Goal: Task Accomplishment & Management: Complete application form

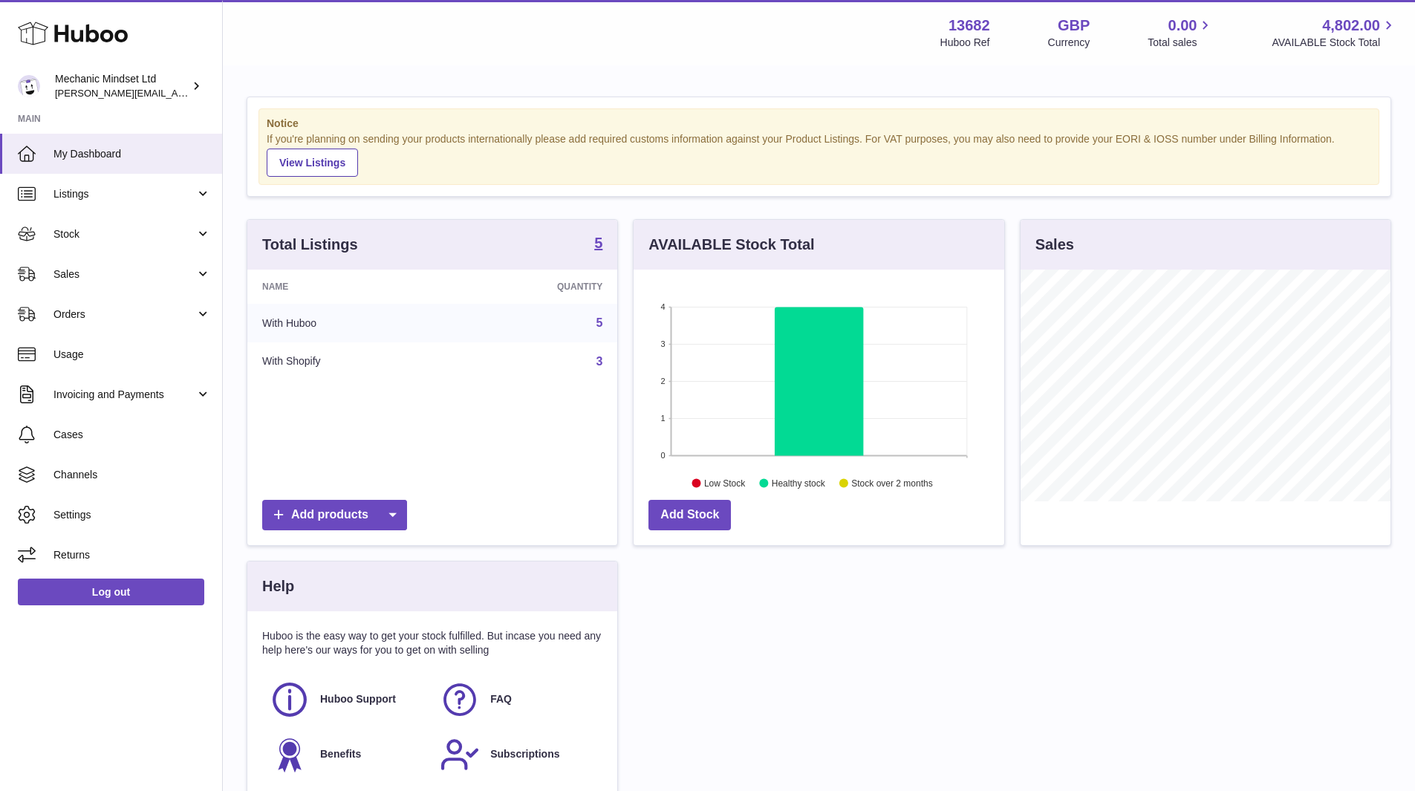
scroll to position [232, 371]
click at [138, 230] on span "Stock" at bounding box center [124, 234] width 142 height 14
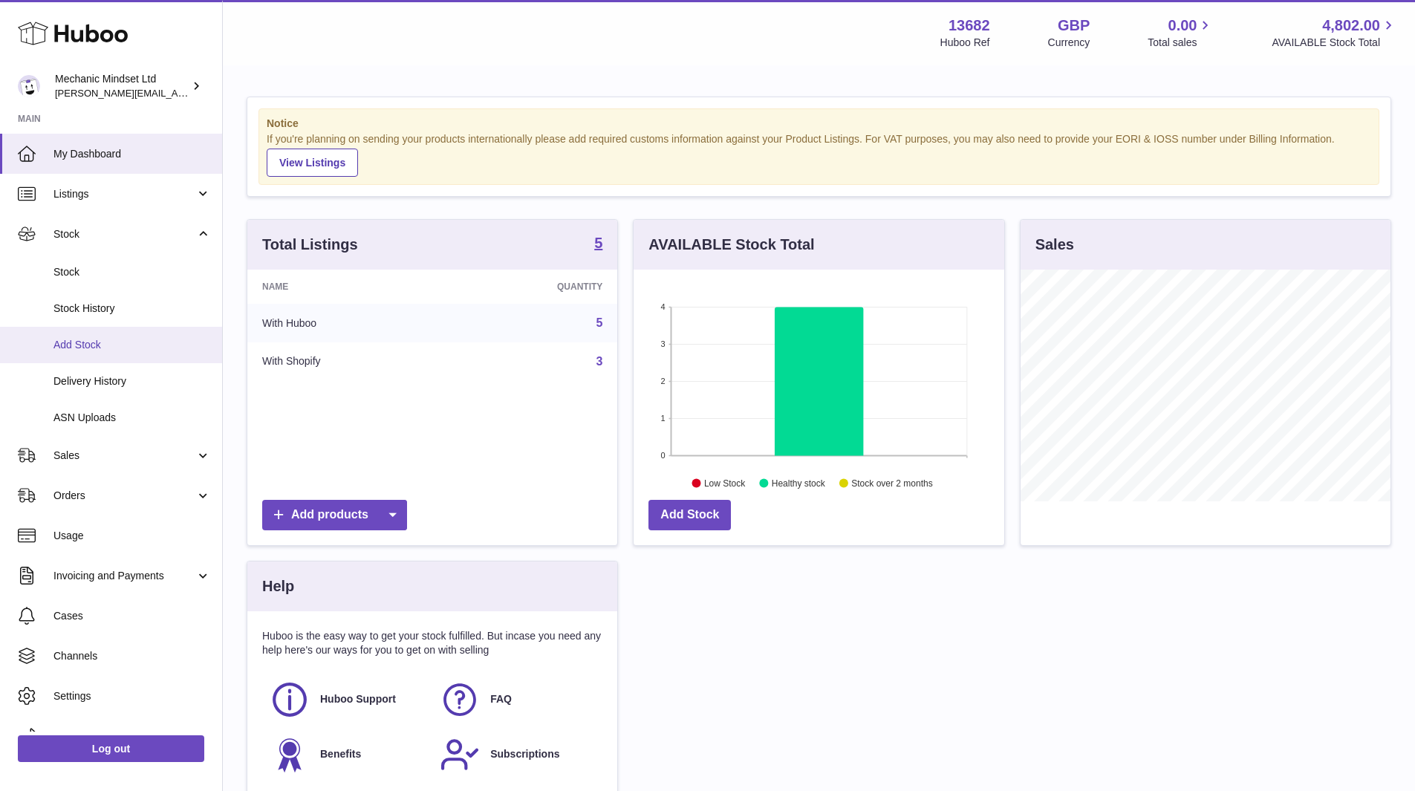
click at [106, 346] on span "Add Stock" at bounding box center [131, 345] width 157 height 14
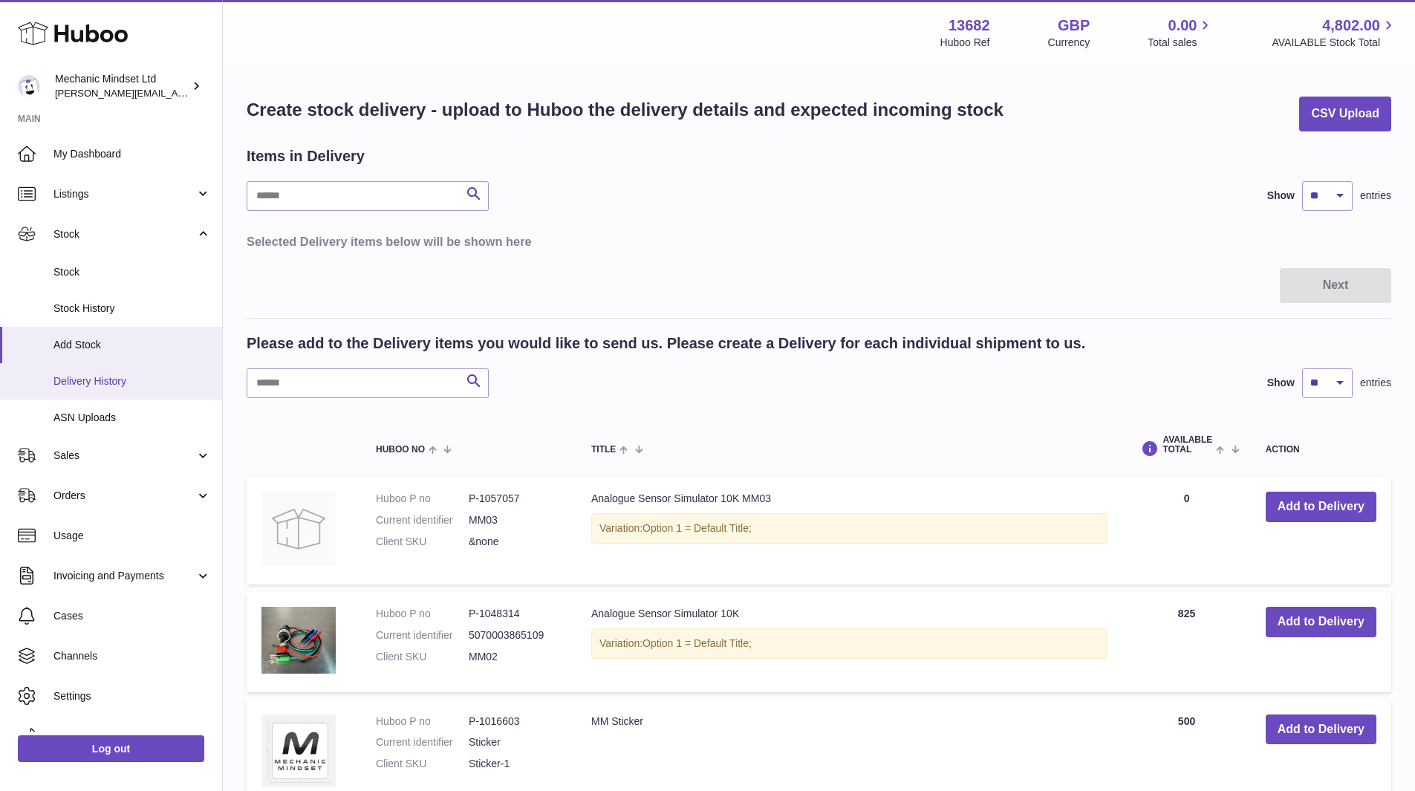
click at [117, 371] on link "Delivery History" at bounding box center [111, 381] width 222 height 36
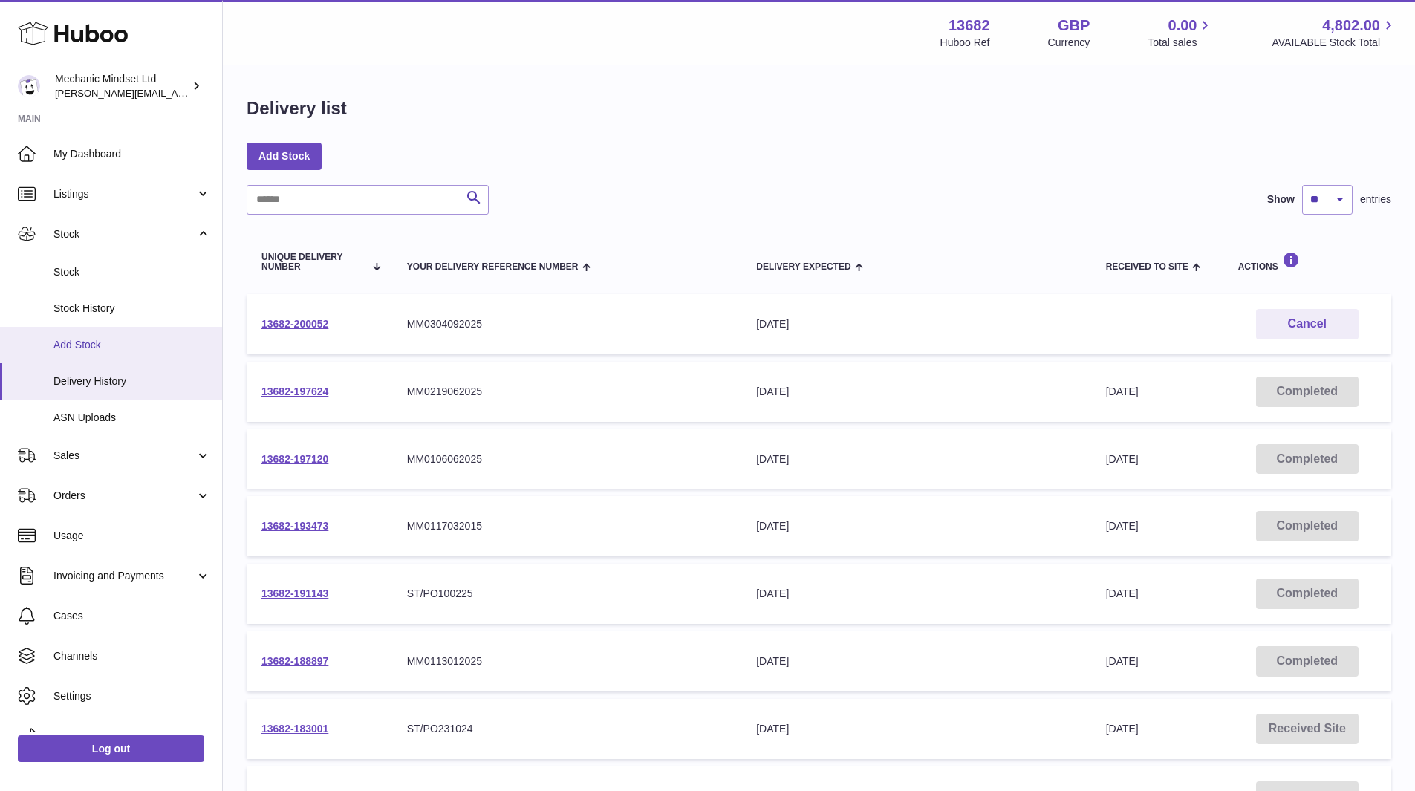
click at [66, 351] on span "Add Stock" at bounding box center [131, 345] width 157 height 14
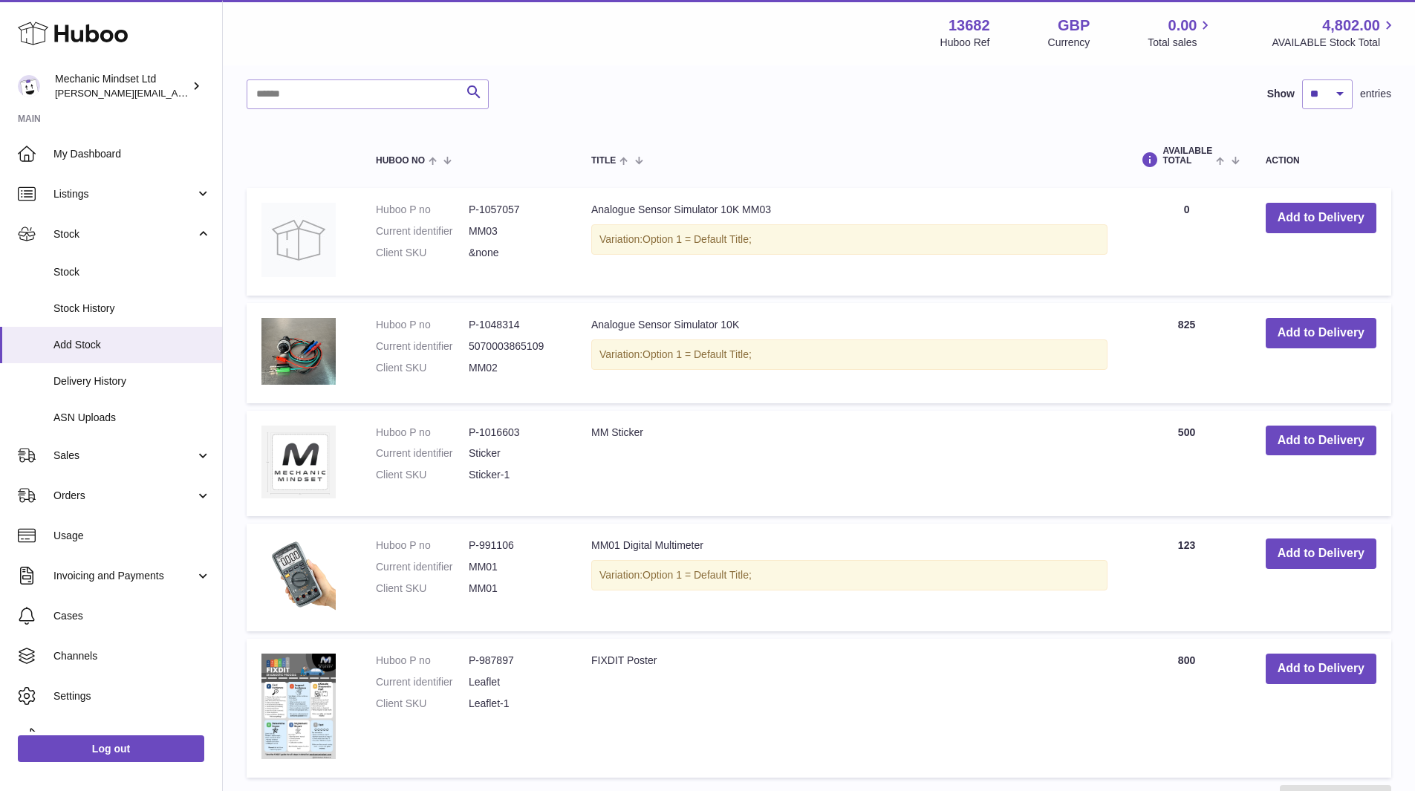
scroll to position [297, 0]
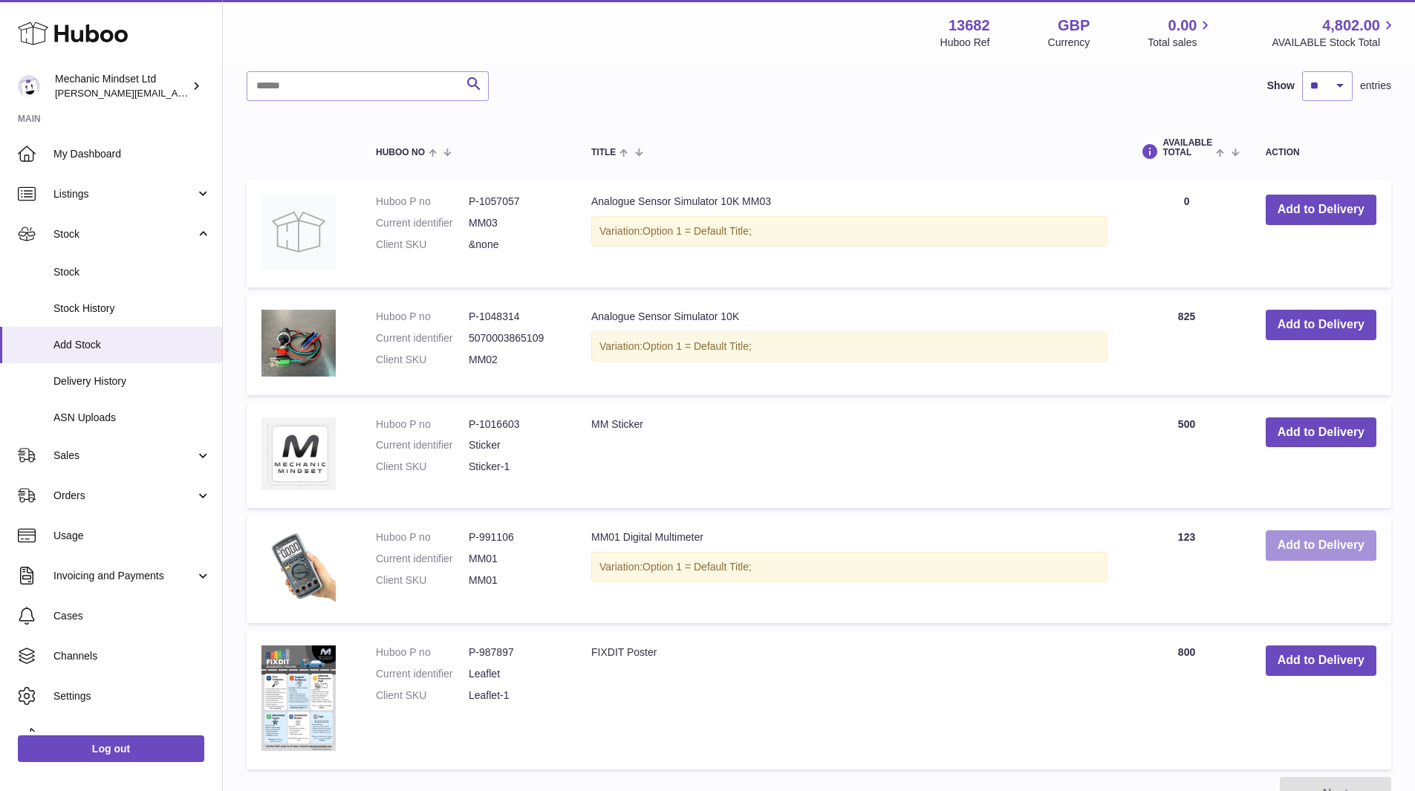
click at [1300, 542] on button "Add to Delivery" at bounding box center [1320, 545] width 111 height 30
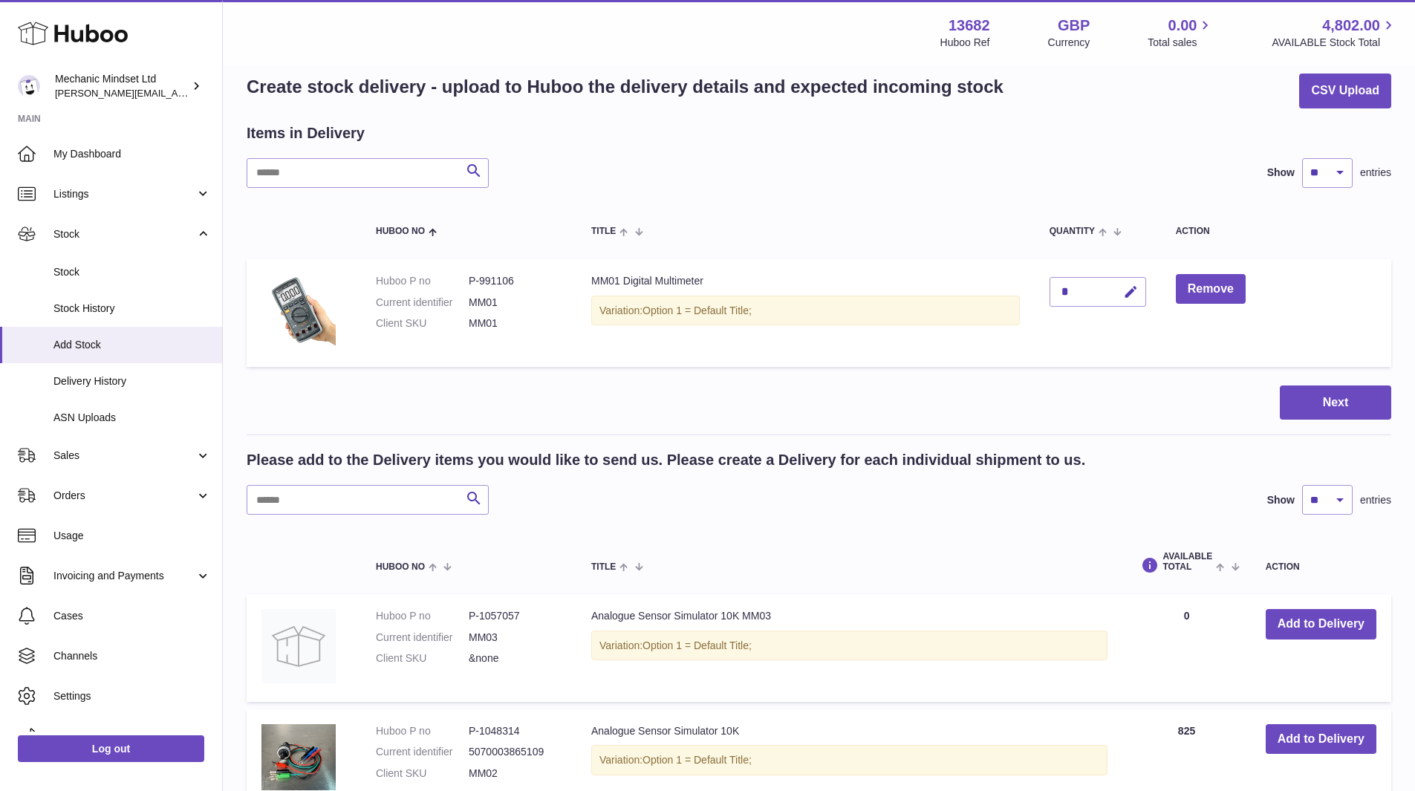
scroll to position [0, 0]
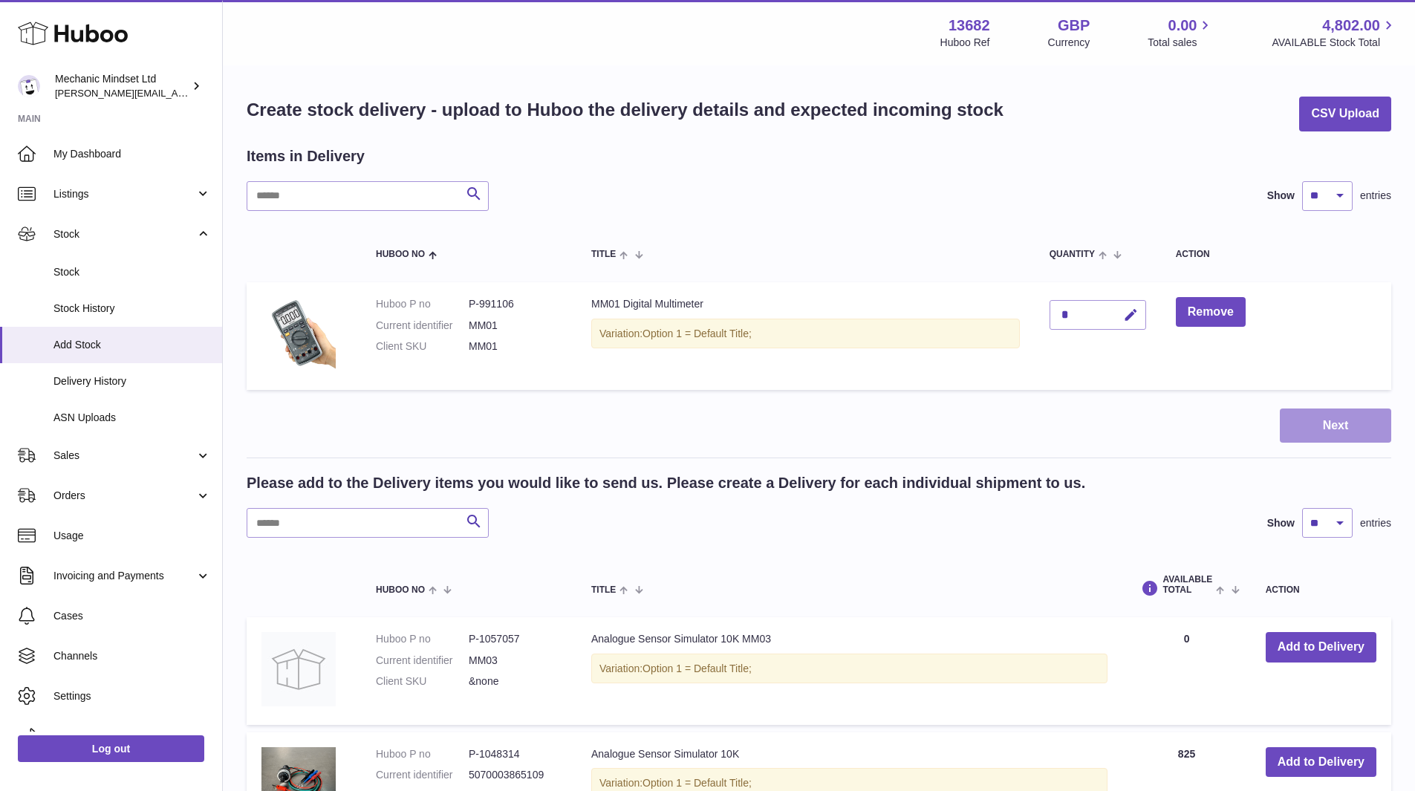
click at [1352, 424] on button "Next" at bounding box center [1334, 425] width 111 height 35
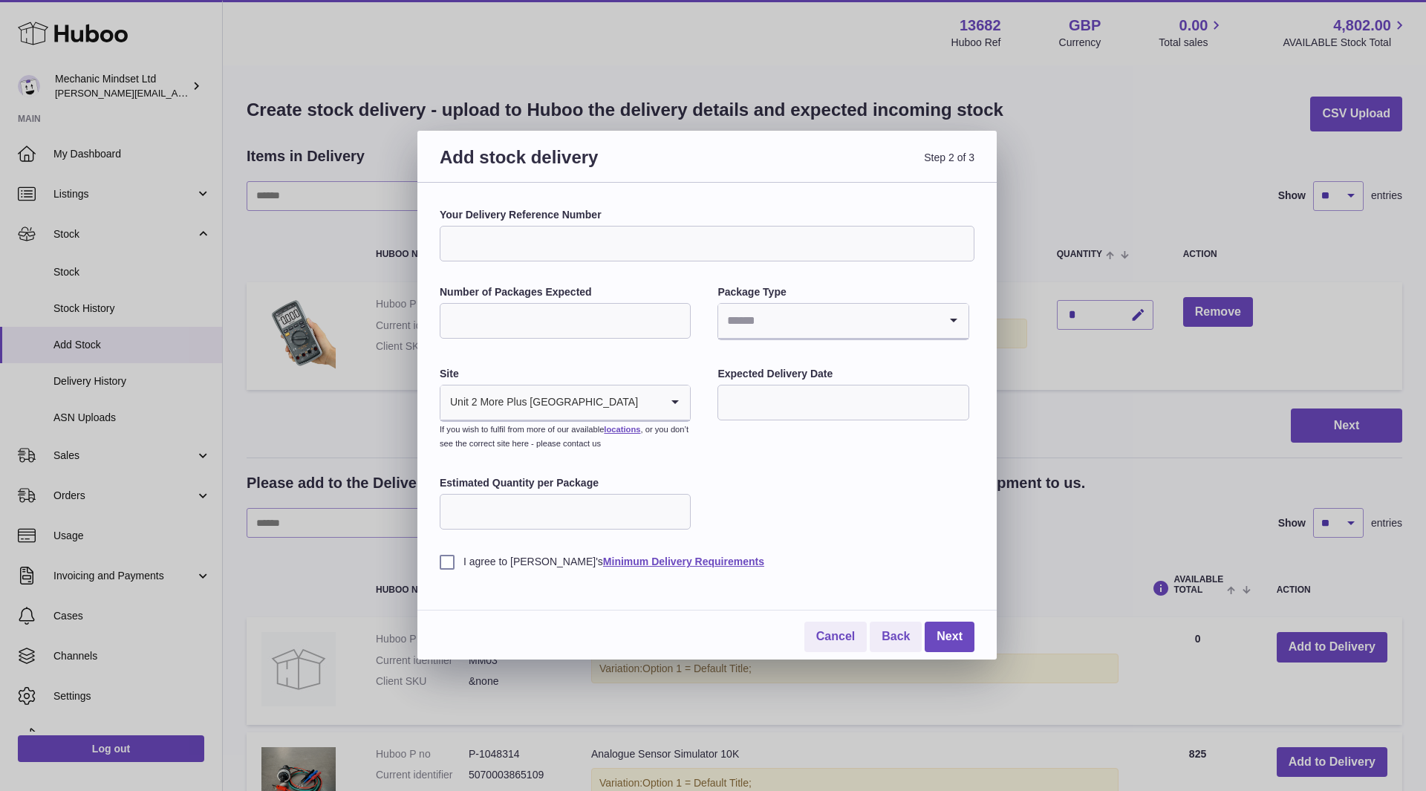
click at [501, 238] on input "Your Delivery Reference Number" at bounding box center [707, 244] width 535 height 36
type input "**********"
click at [614, 310] on input "Number of Packages Expected" at bounding box center [565, 321] width 251 height 36
type input "**"
click at [796, 316] on input "Search for option" at bounding box center [828, 321] width 220 height 34
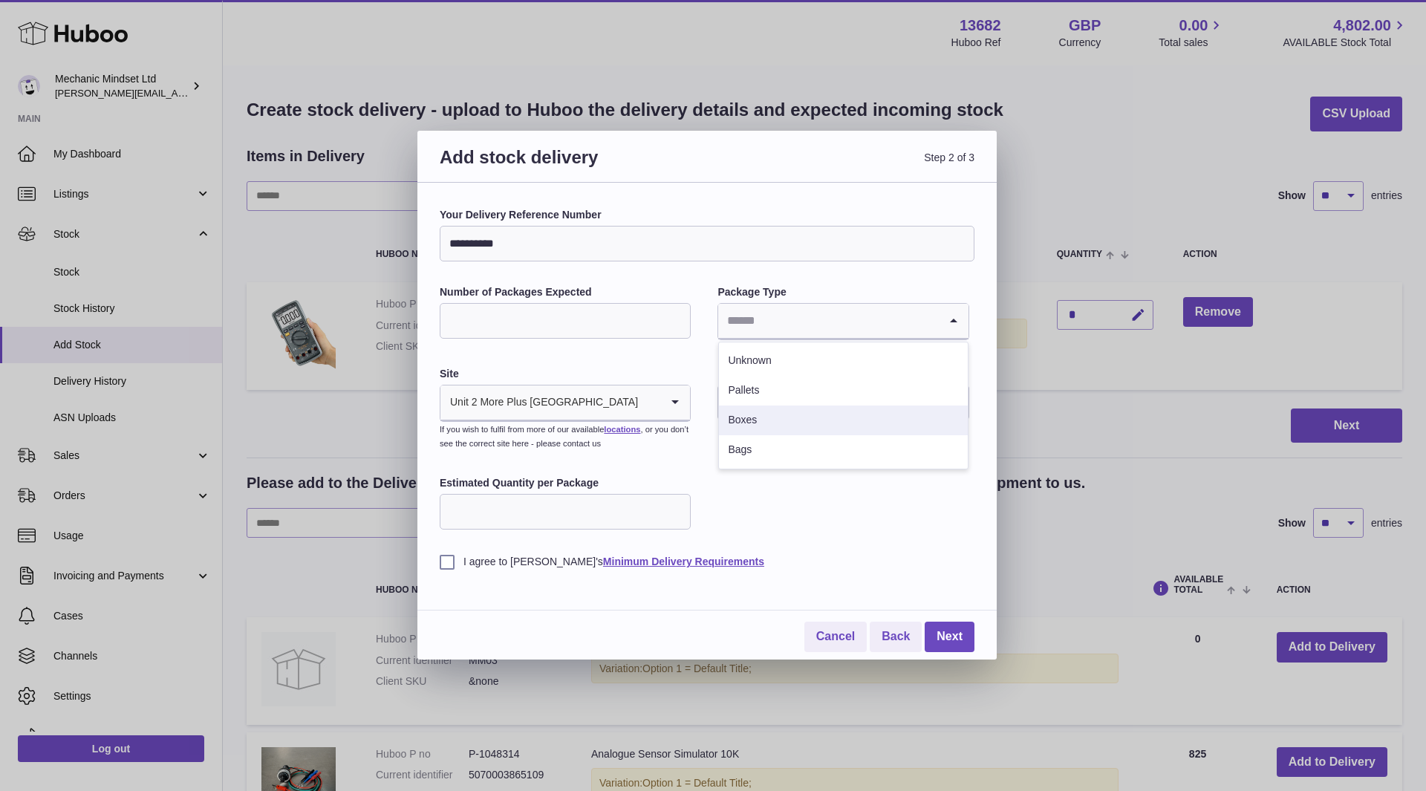
click at [777, 426] on li "Boxes" at bounding box center [843, 420] width 248 height 30
click at [793, 405] on input "text" at bounding box center [842, 403] width 251 height 36
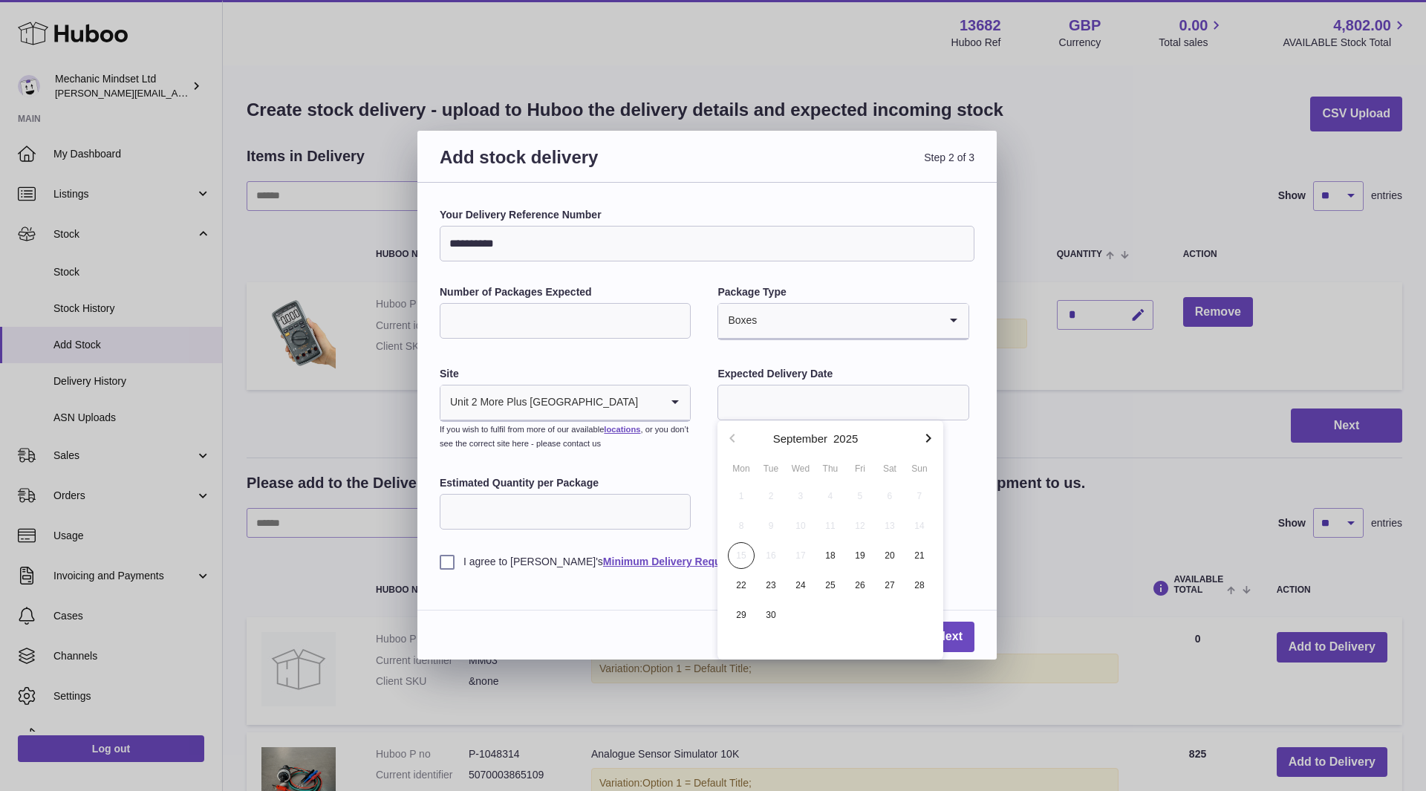
click at [932, 435] on icon "button" at bounding box center [928, 438] width 18 height 18
click at [832, 613] on span "30" at bounding box center [830, 614] width 27 height 27
type input "**********"
click at [530, 515] on input "Estimated Quantity per Package" at bounding box center [565, 512] width 251 height 36
type input "**"
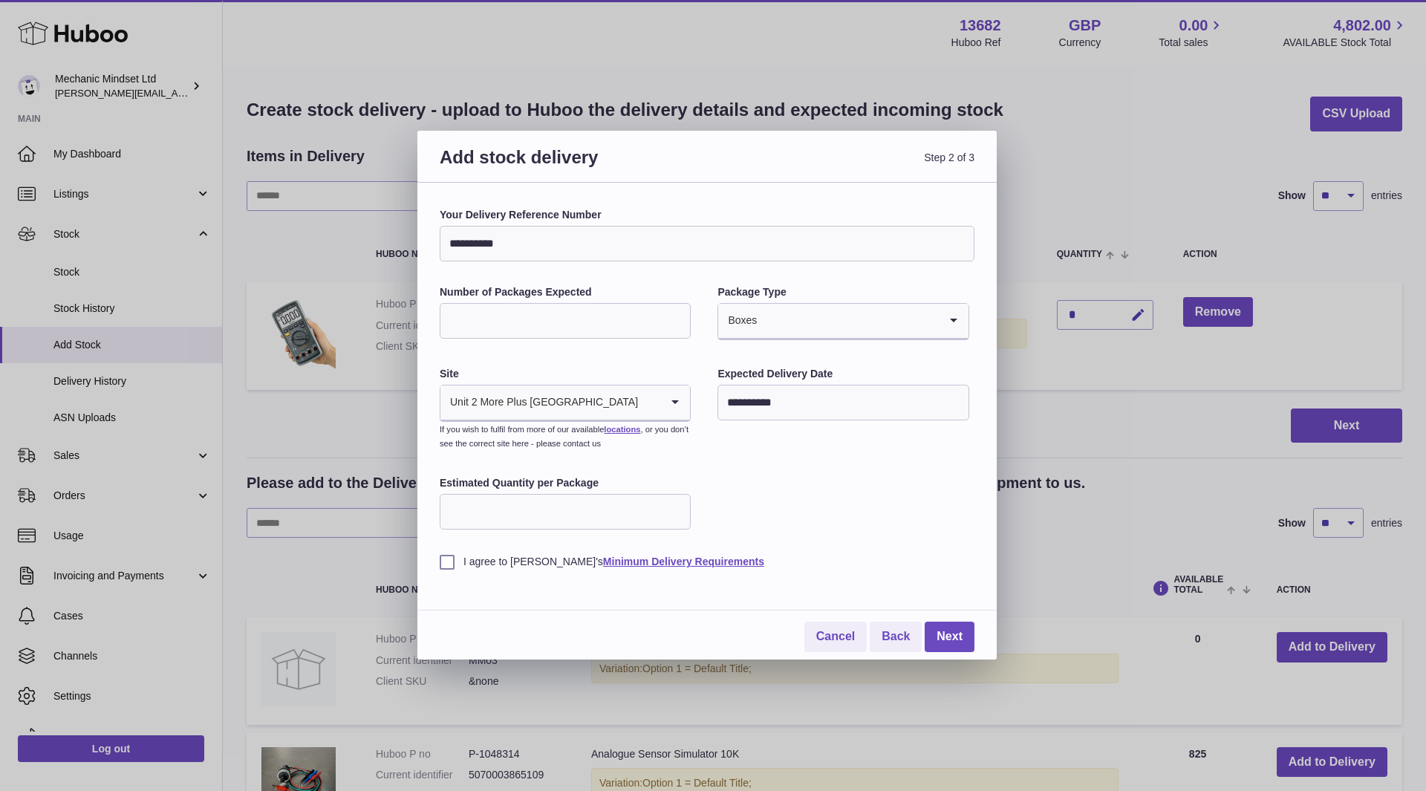
click at [451, 560] on label "I agree to [PERSON_NAME]'s Minimum Delivery Requirements" at bounding box center [707, 562] width 535 height 14
click at [951, 633] on link "Next" at bounding box center [950, 637] width 50 height 30
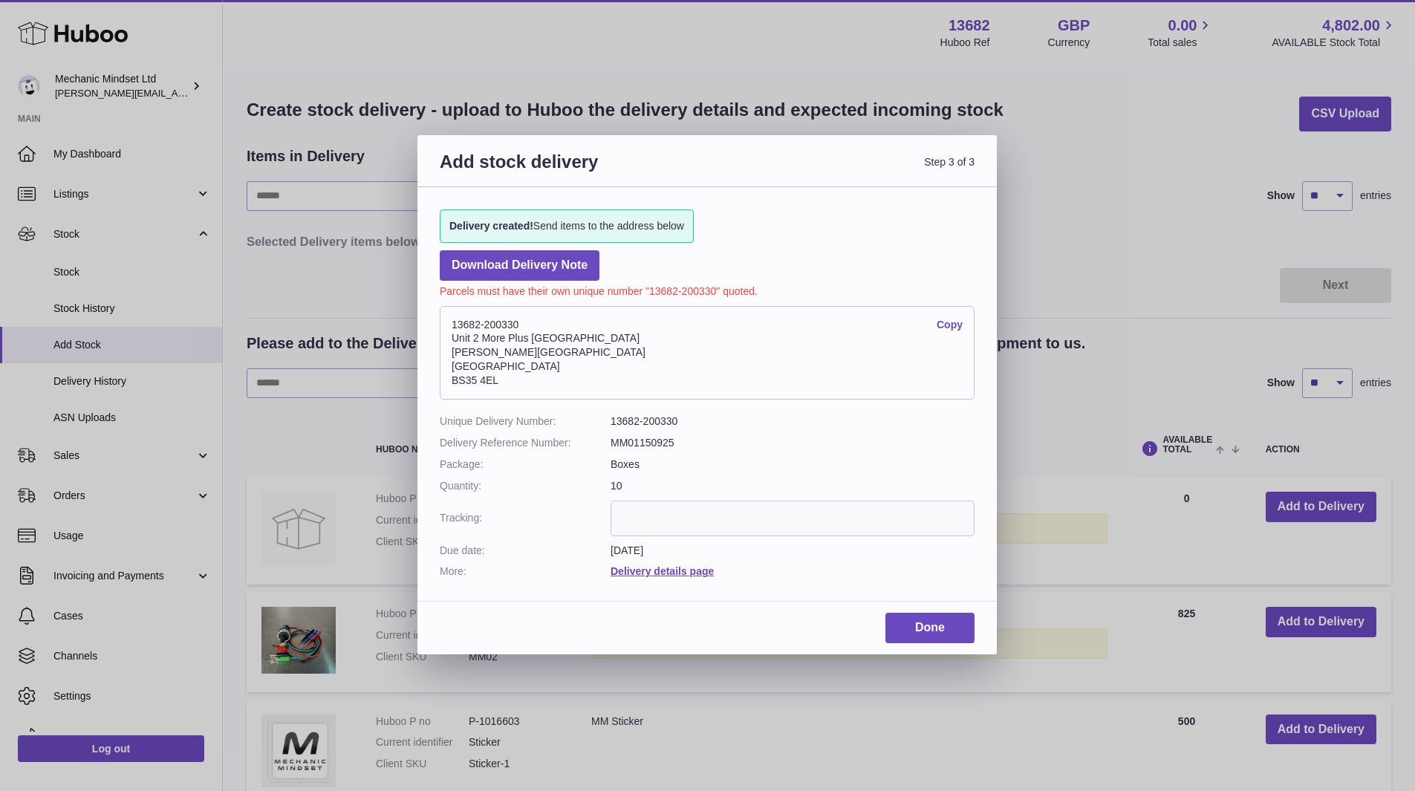
drag, startPoint x: 454, startPoint y: 323, endPoint x: 529, endPoint y: 369, distance: 88.0
click at [529, 369] on address "13682-200330 Copy [STREET_ADDRESS][PERSON_NAME]" at bounding box center [707, 353] width 535 height 94
click at [530, 368] on address "13682-200330 Copy [STREET_ADDRESS][PERSON_NAME]" at bounding box center [707, 353] width 535 height 94
drag, startPoint x: 452, startPoint y: 325, endPoint x: 528, endPoint y: 383, distance: 95.8
click at [528, 383] on address "13682-200330 Copy [STREET_ADDRESS][PERSON_NAME]" at bounding box center [707, 353] width 535 height 94
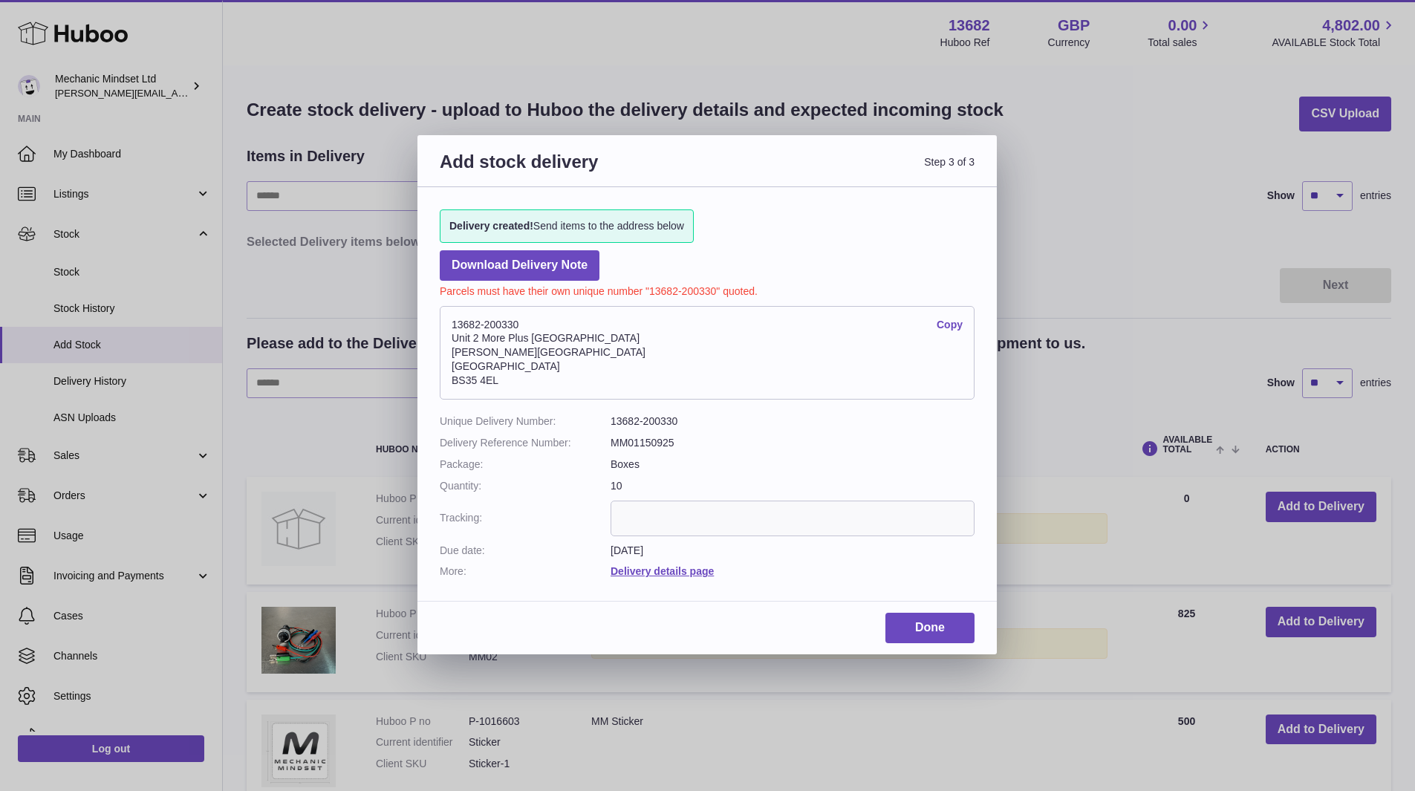
drag, startPoint x: 483, startPoint y: 352, endPoint x: 707, endPoint y: 322, distance: 225.6
click at [707, 322] on address "13682-200330 Copy [STREET_ADDRESS][PERSON_NAME]" at bounding box center [707, 353] width 535 height 94
click at [954, 325] on link "Copy" at bounding box center [949, 325] width 26 height 14
